Goal: Find specific page/section: Find specific page/section

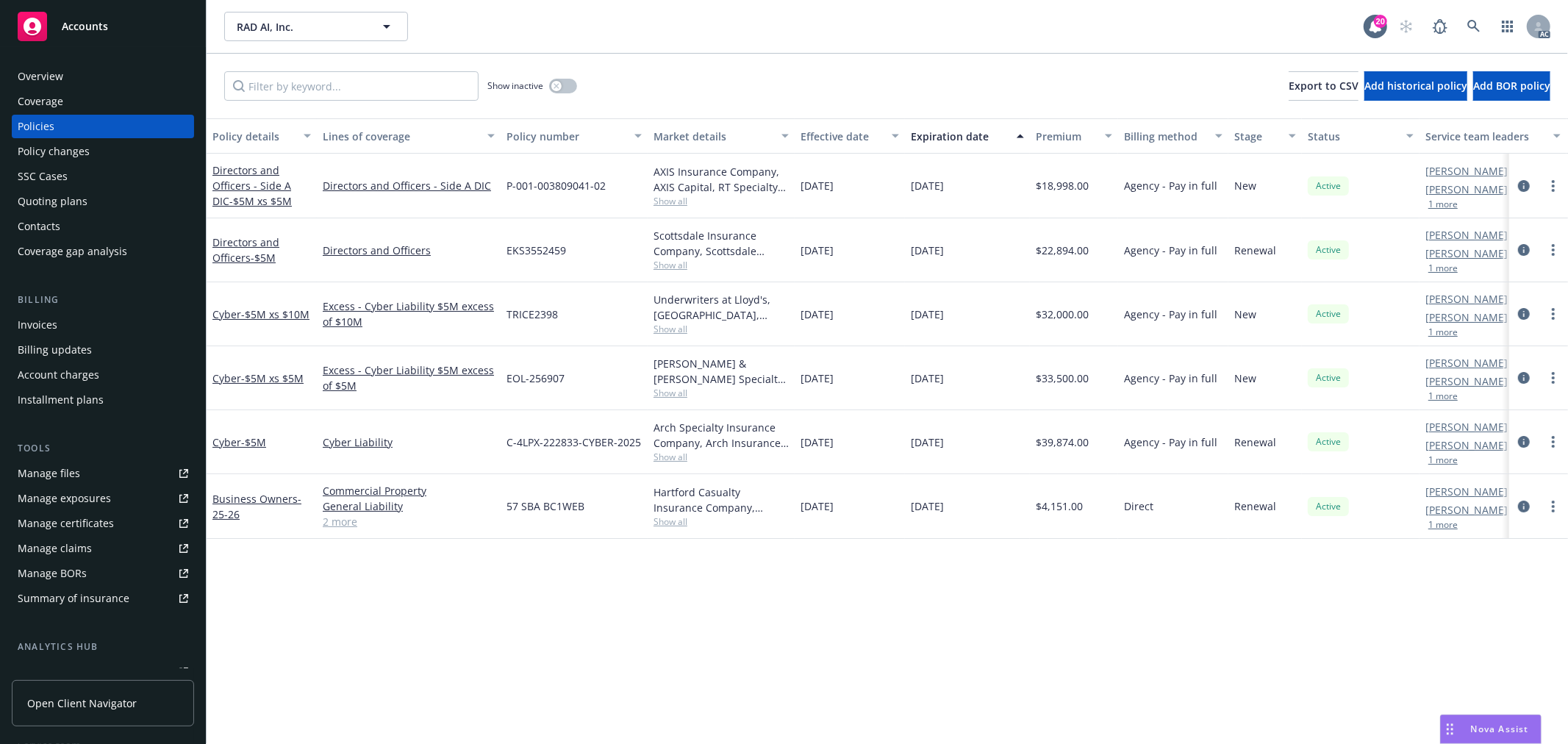
click at [1451, 204] on button "1 more" at bounding box center [1443, 204] width 30 height 9
